Goal: Transaction & Acquisition: Purchase product/service

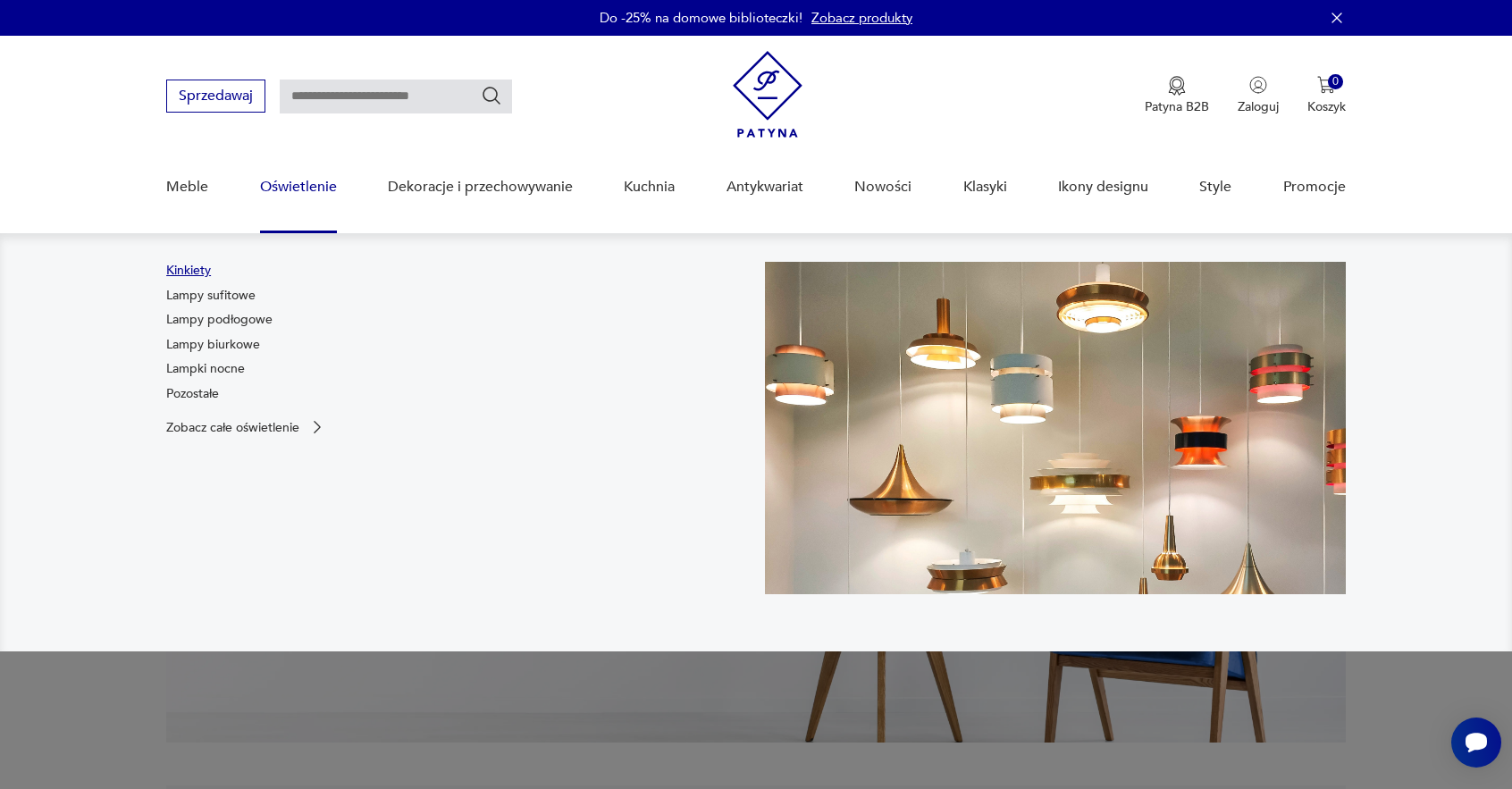
click at [191, 271] on link "Kinkiety" at bounding box center [189, 271] width 45 height 18
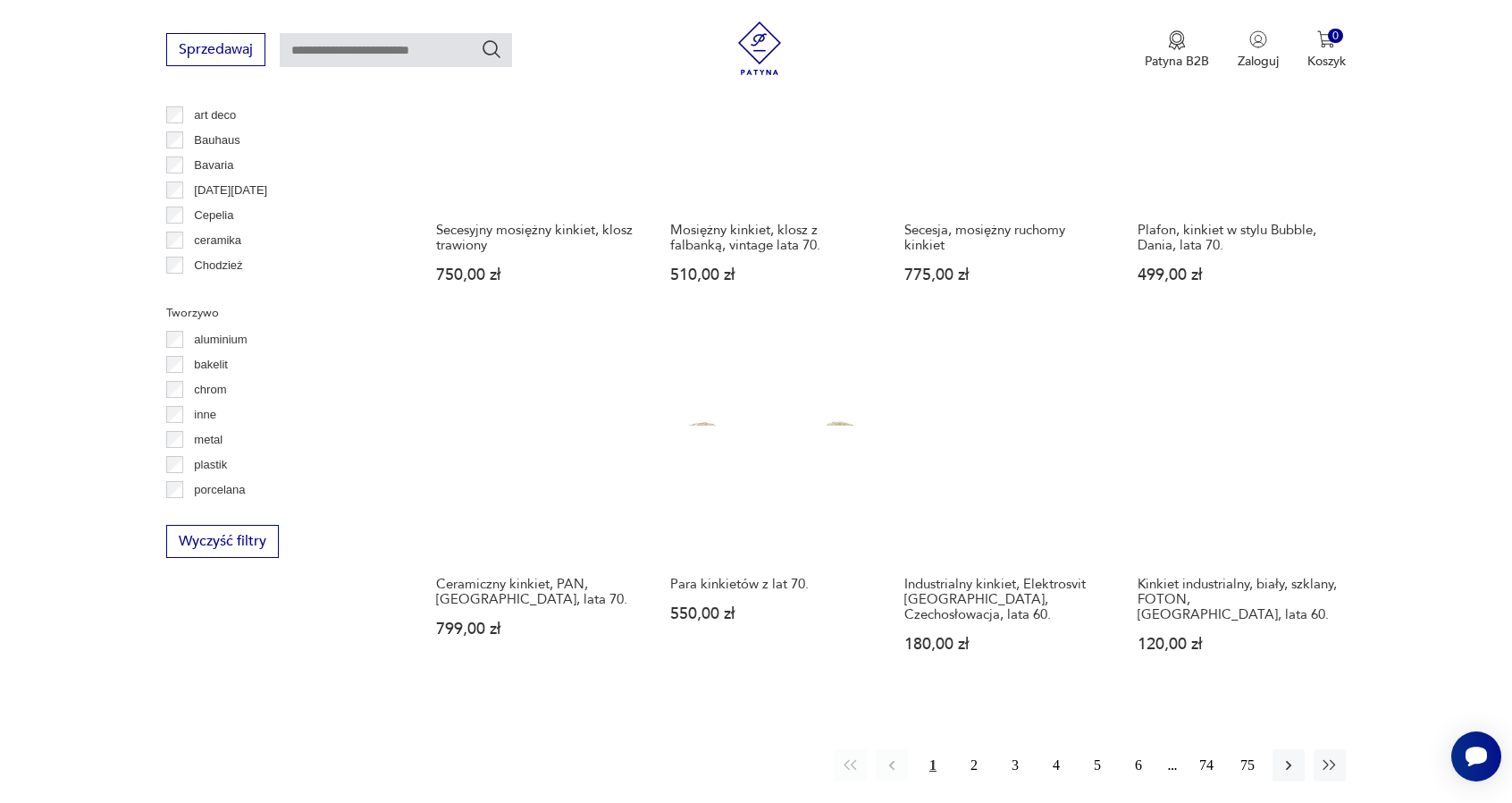
scroll to position [1581, 0]
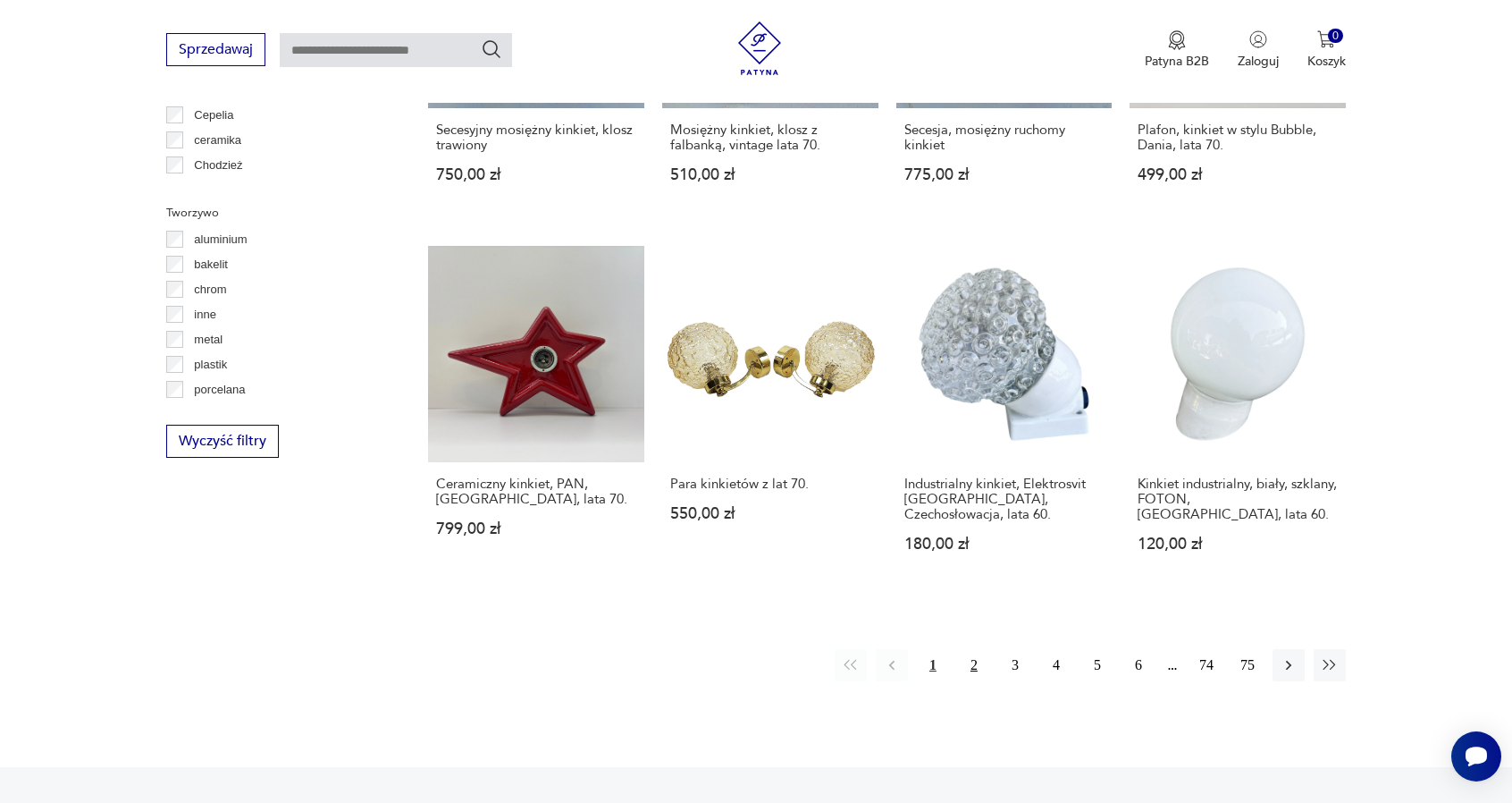
click at [972, 662] on button "2" at bounding box center [973, 665] width 32 height 32
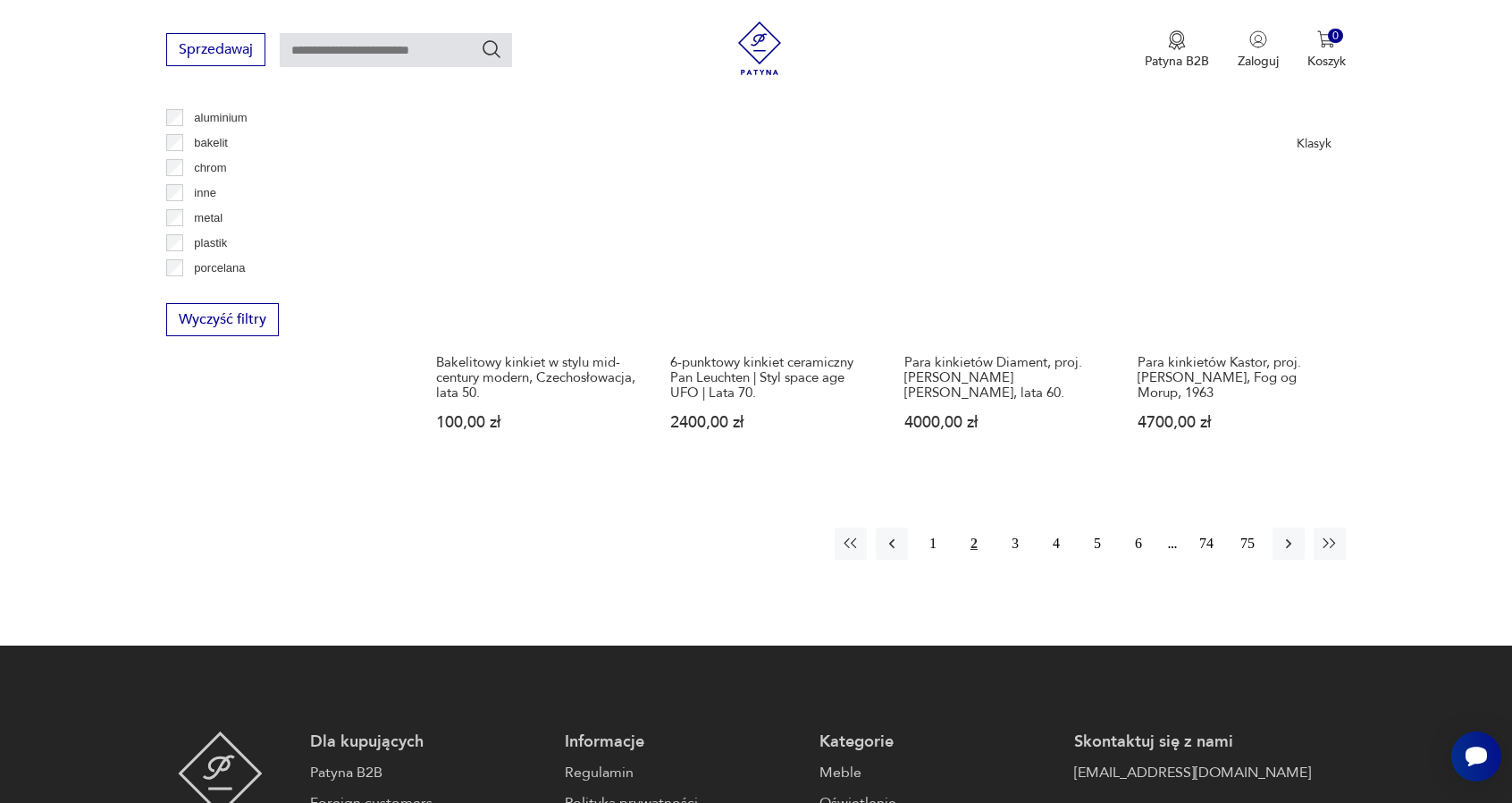
scroll to position [1707, 0]
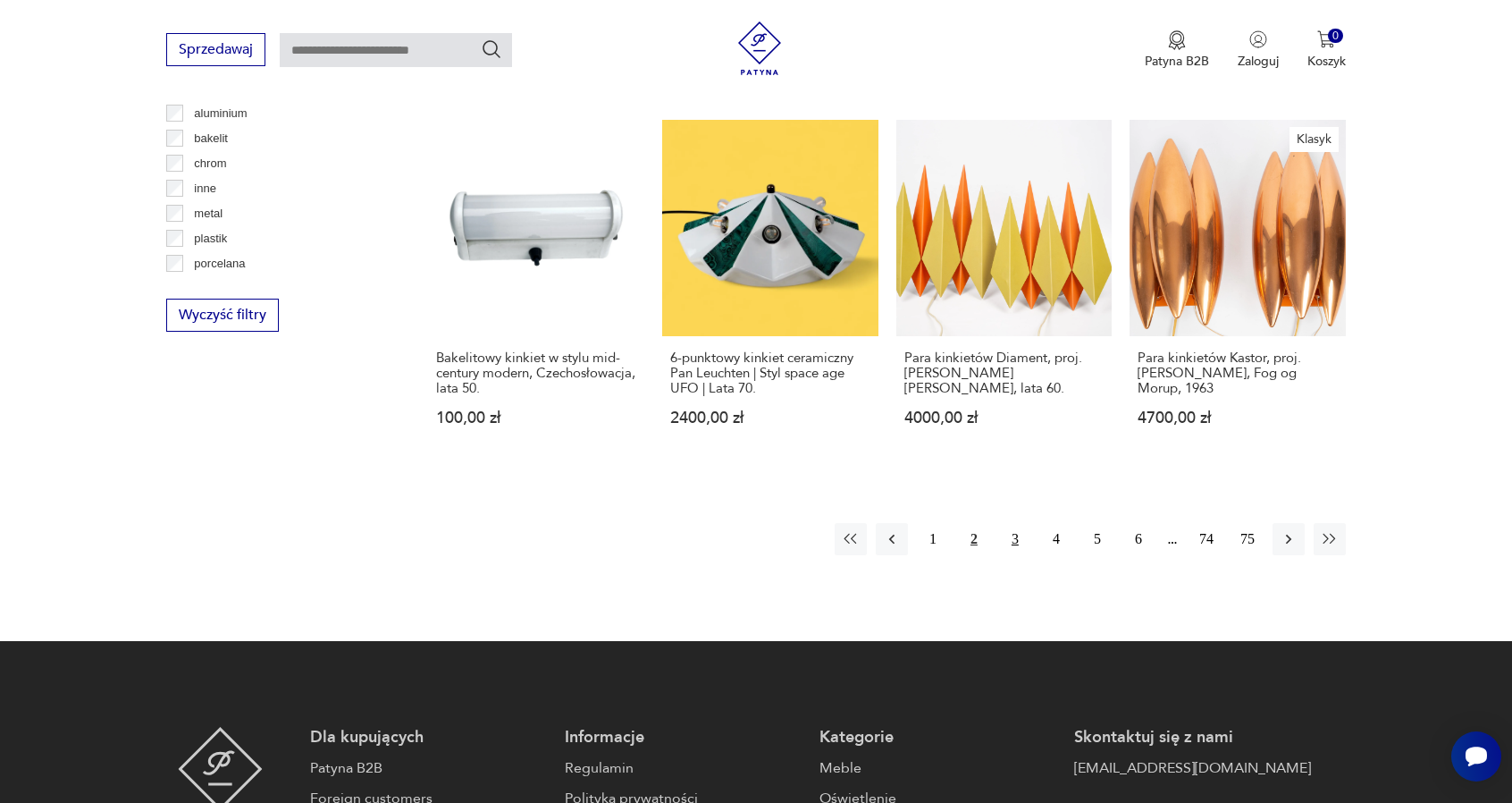
click at [1013, 540] on button "3" at bounding box center [1014, 538] width 32 height 32
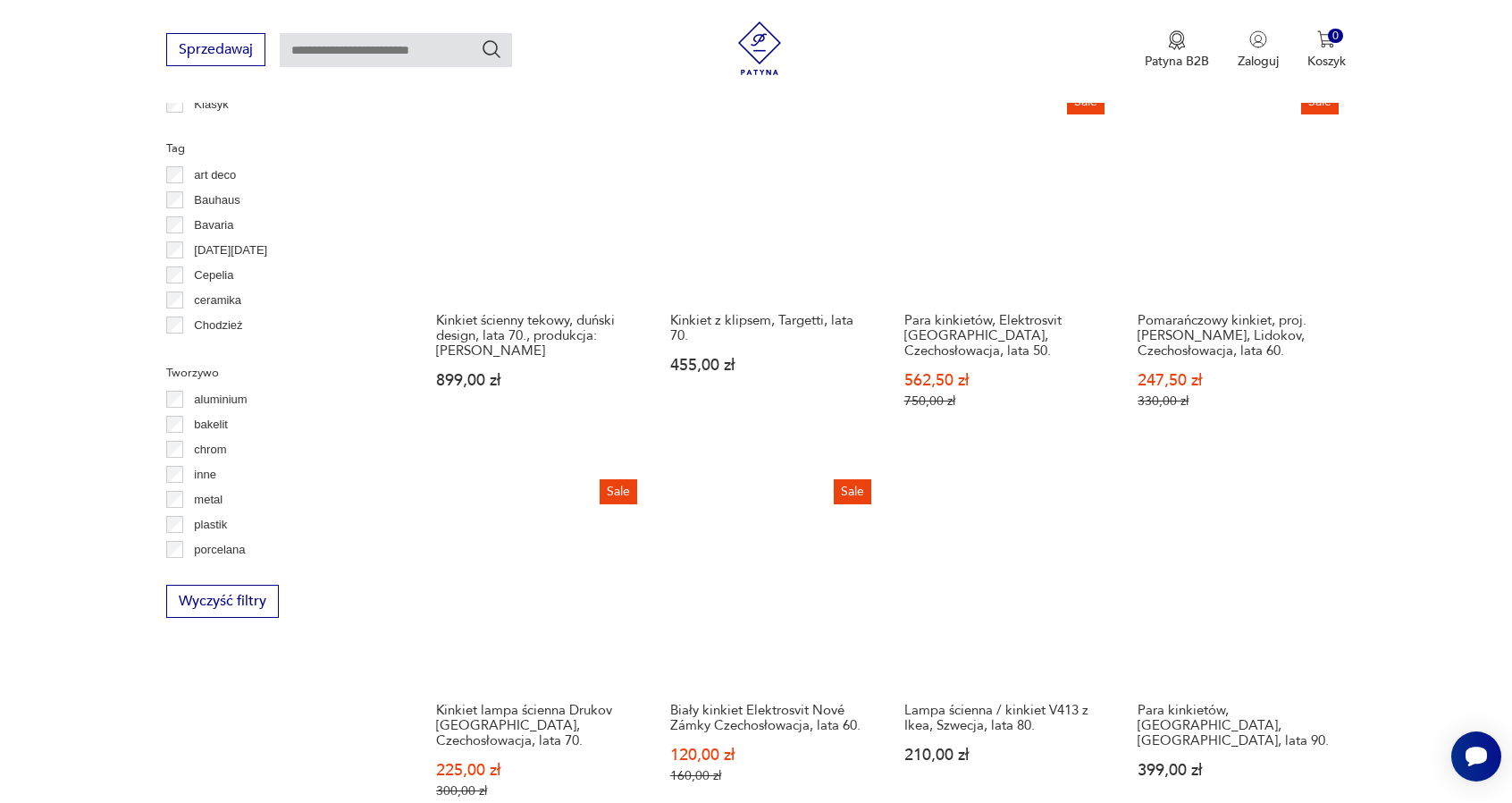
scroll to position [1507, 0]
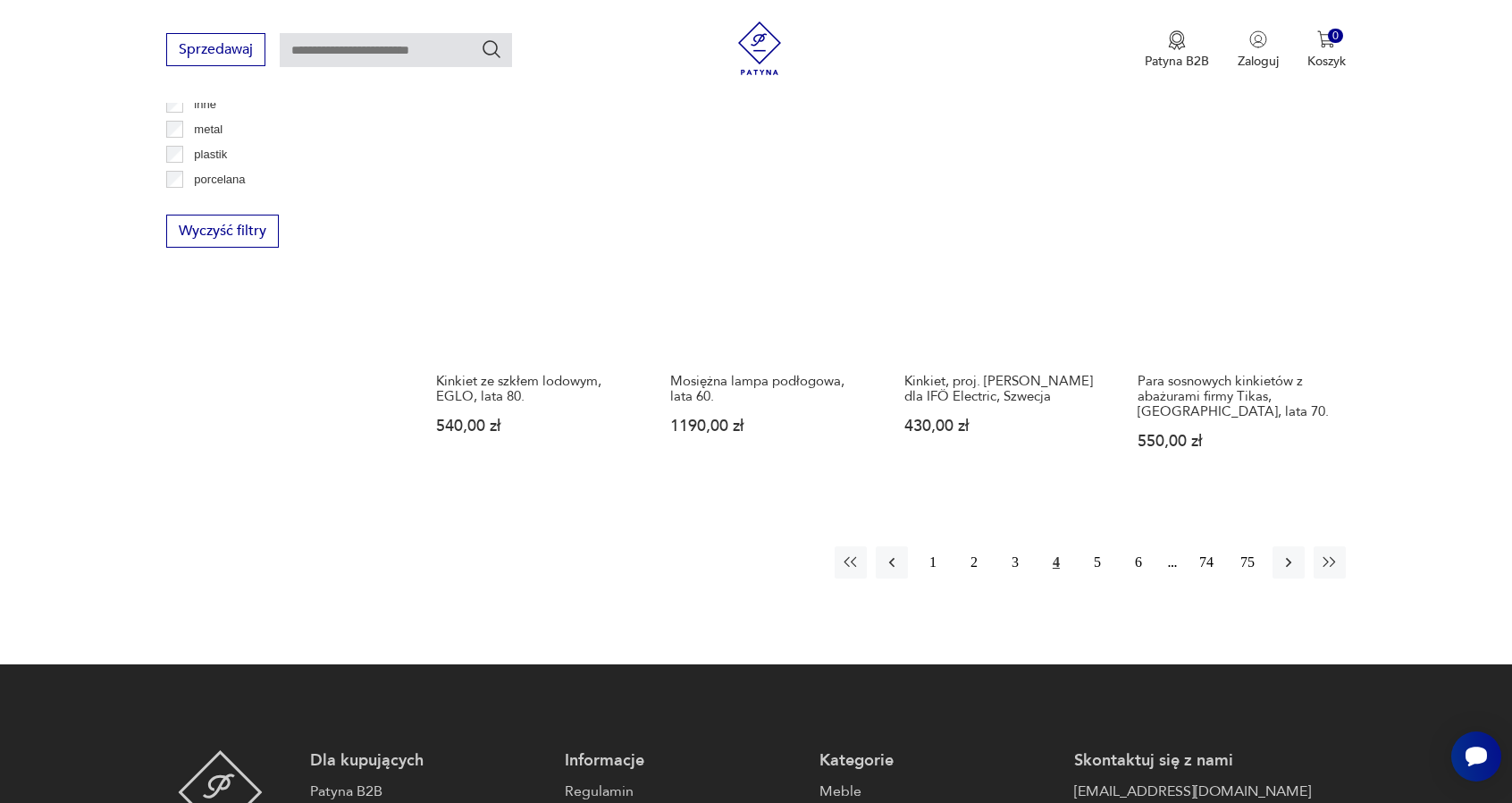
scroll to position [1784, 0]
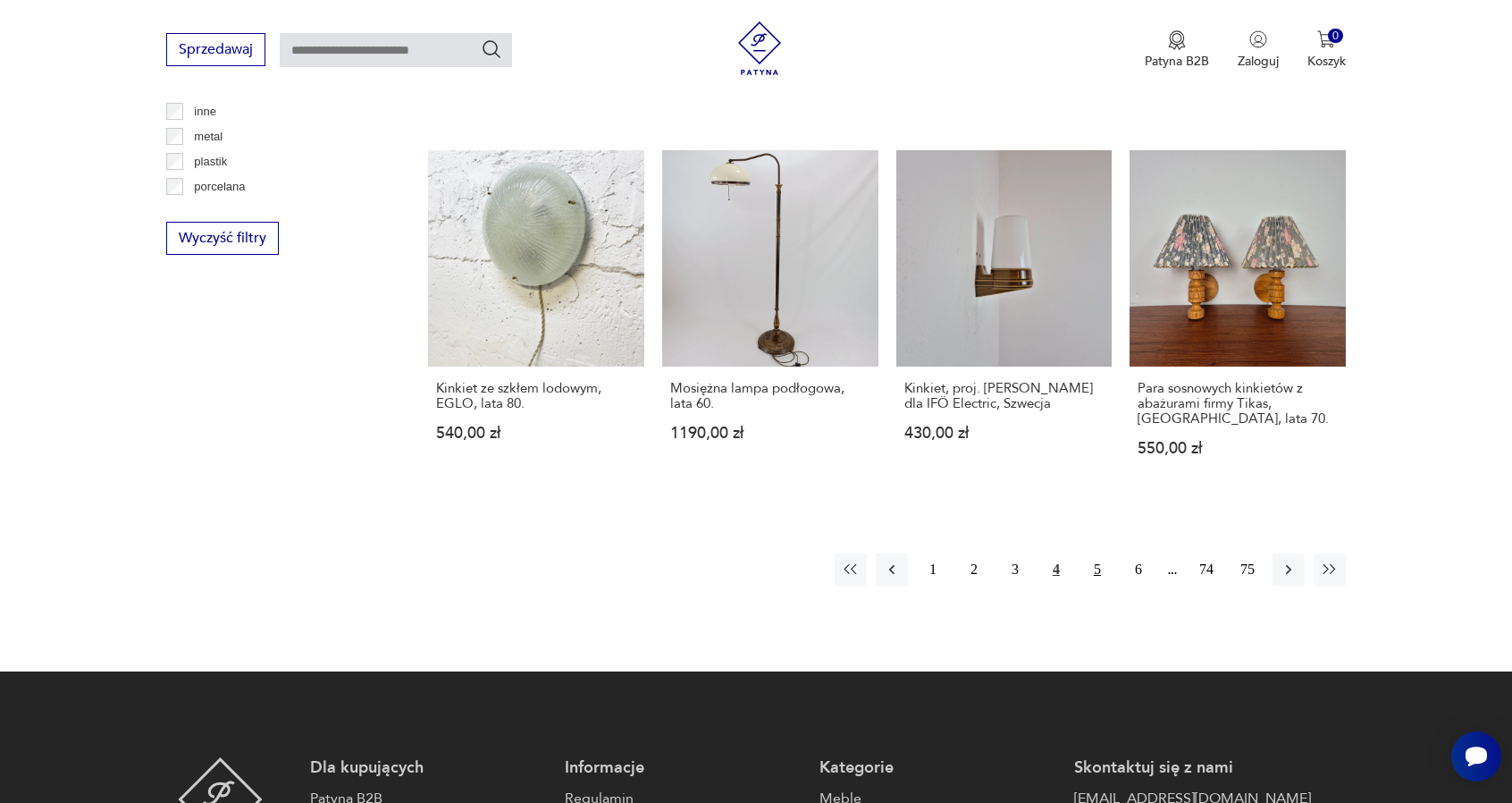
click at [1101, 553] on button "5" at bounding box center [1096, 569] width 32 height 32
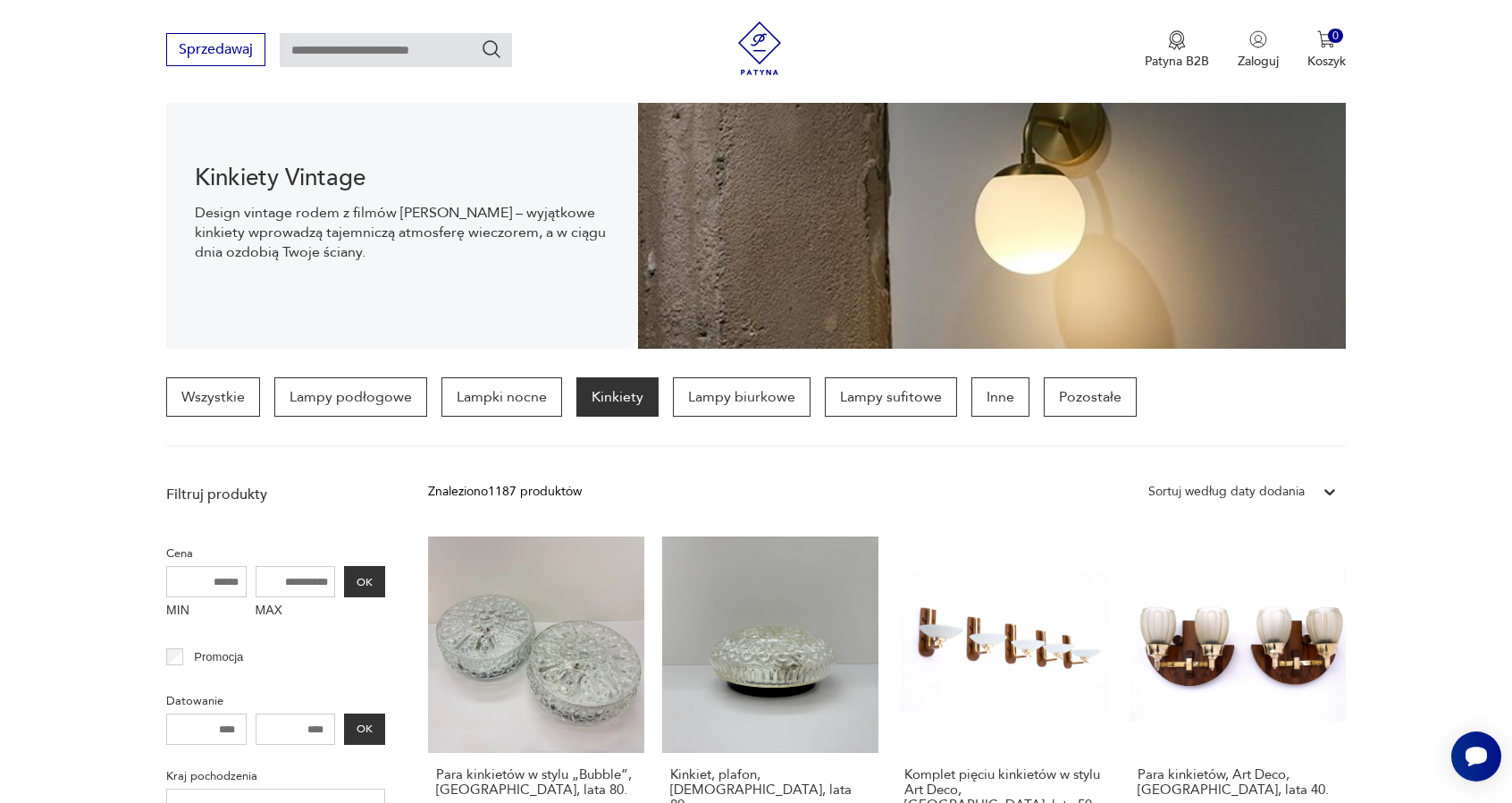
scroll to position [167, 0]
